Goal: Information Seeking & Learning: Find specific fact

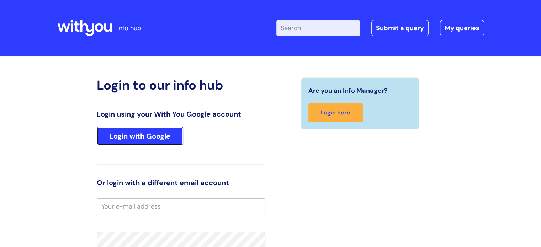
click at [159, 136] on link "Login with Google" at bounding box center [140, 136] width 86 height 19
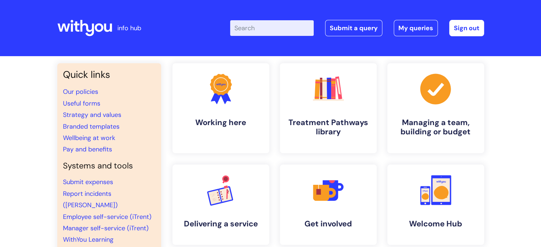
click at [276, 28] on input "Enter your search term here..." at bounding box center [272, 28] width 84 height 16
type input "s"
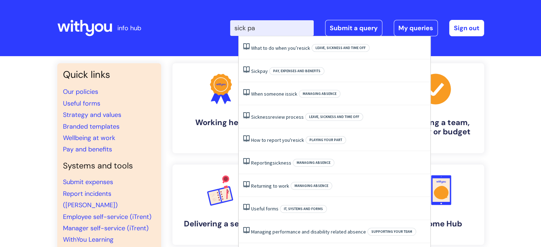
type input "sick pay"
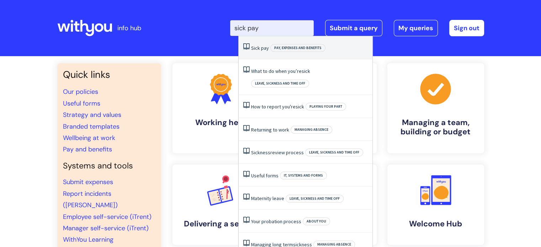
click at [262, 45] on span "pay" at bounding box center [265, 48] width 8 height 6
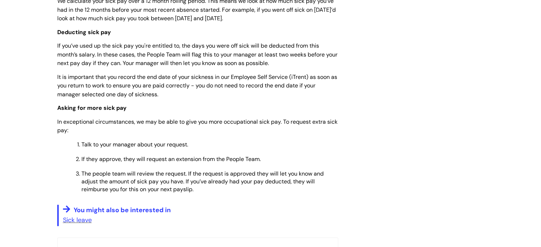
scroll to position [403, 0]
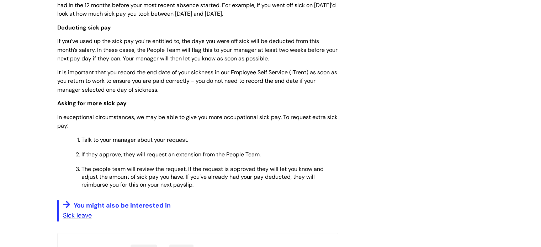
click at [81, 211] on link "Sick leave" at bounding box center [77, 215] width 29 height 9
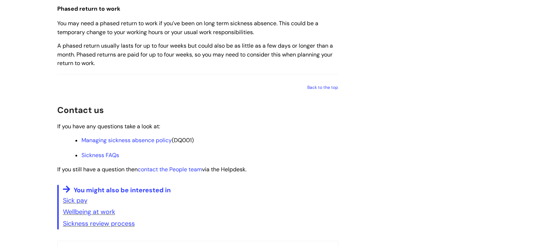
scroll to position [981, 0]
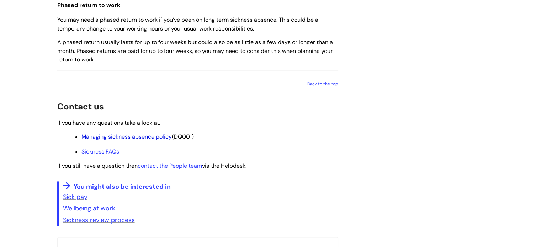
click at [155, 141] on link "Managing sickness absence policy" at bounding box center [127, 136] width 90 height 7
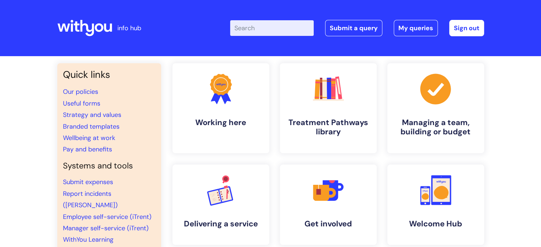
click at [284, 24] on input "Enter your search term here..." at bounding box center [272, 28] width 84 height 16
type input "ssp"
click button "Search" at bounding box center [0, 0] width 0 height 0
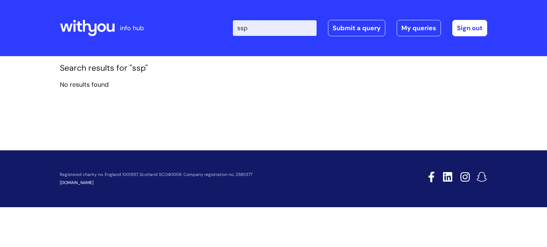
click at [281, 24] on input "ssp" at bounding box center [275, 28] width 84 height 16
type input "sick note"
click button "Search" at bounding box center [0, 0] width 0 height 0
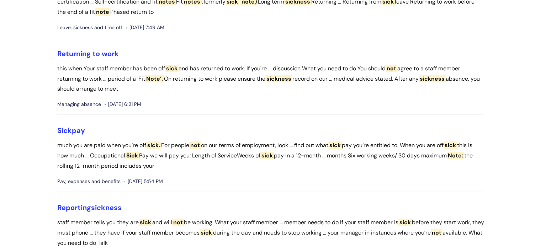
scroll to position [191, 0]
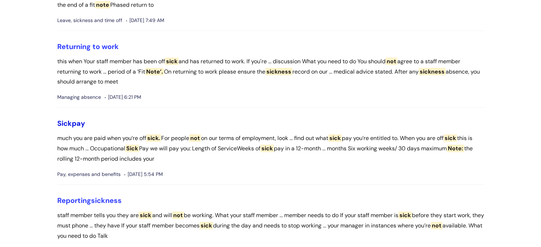
click at [80, 122] on link "Sick pay" at bounding box center [71, 123] width 28 height 9
